Goal: Information Seeking & Learning: Learn about a topic

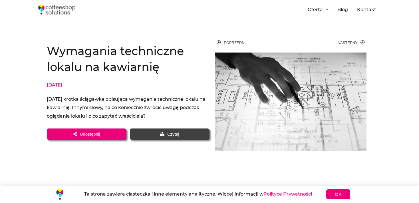
click at [176, 133] on span "Czytaj" at bounding box center [173, 134] width 12 height 4
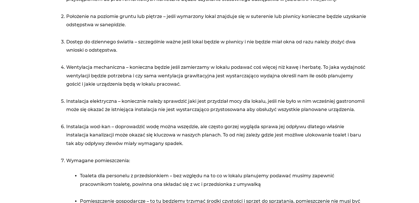
scroll to position [280, 0]
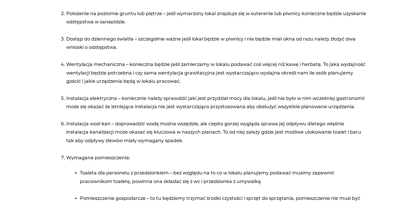
click at [196, 148] on li "Instalacja wod-kan – doprowadzić wodę można wszędzie, ale często gorzej wygląda…" at bounding box center [216, 137] width 300 height 34
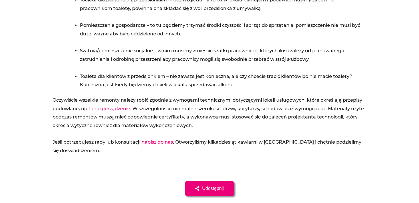
scroll to position [612, 0]
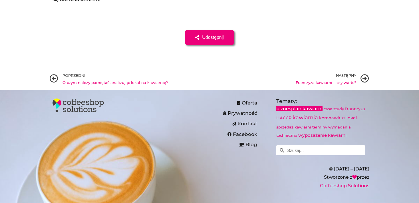
click at [313, 106] on link "biznesplan kawiarni" at bounding box center [299, 109] width 46 height 6
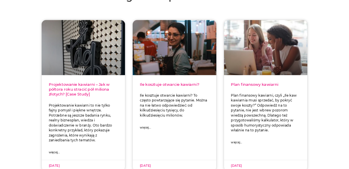
scroll to position [45, 0]
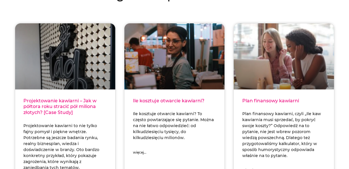
click at [316, 15] on div at bounding box center [175, 13] width 320 height 9
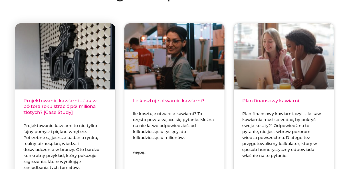
click at [77, 105] on link "Projektowanie kawiarni – Jak w półtora roku stracić pół miliona złotych? [Case …" at bounding box center [60, 106] width 73 height 17
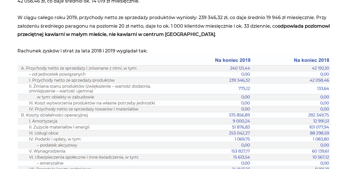
scroll to position [1961, 0]
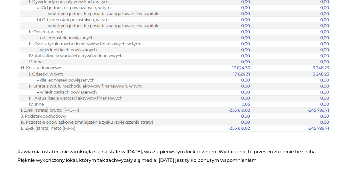
scroll to position [2187, 0]
